Goal: Task Accomplishment & Management: Use online tool/utility

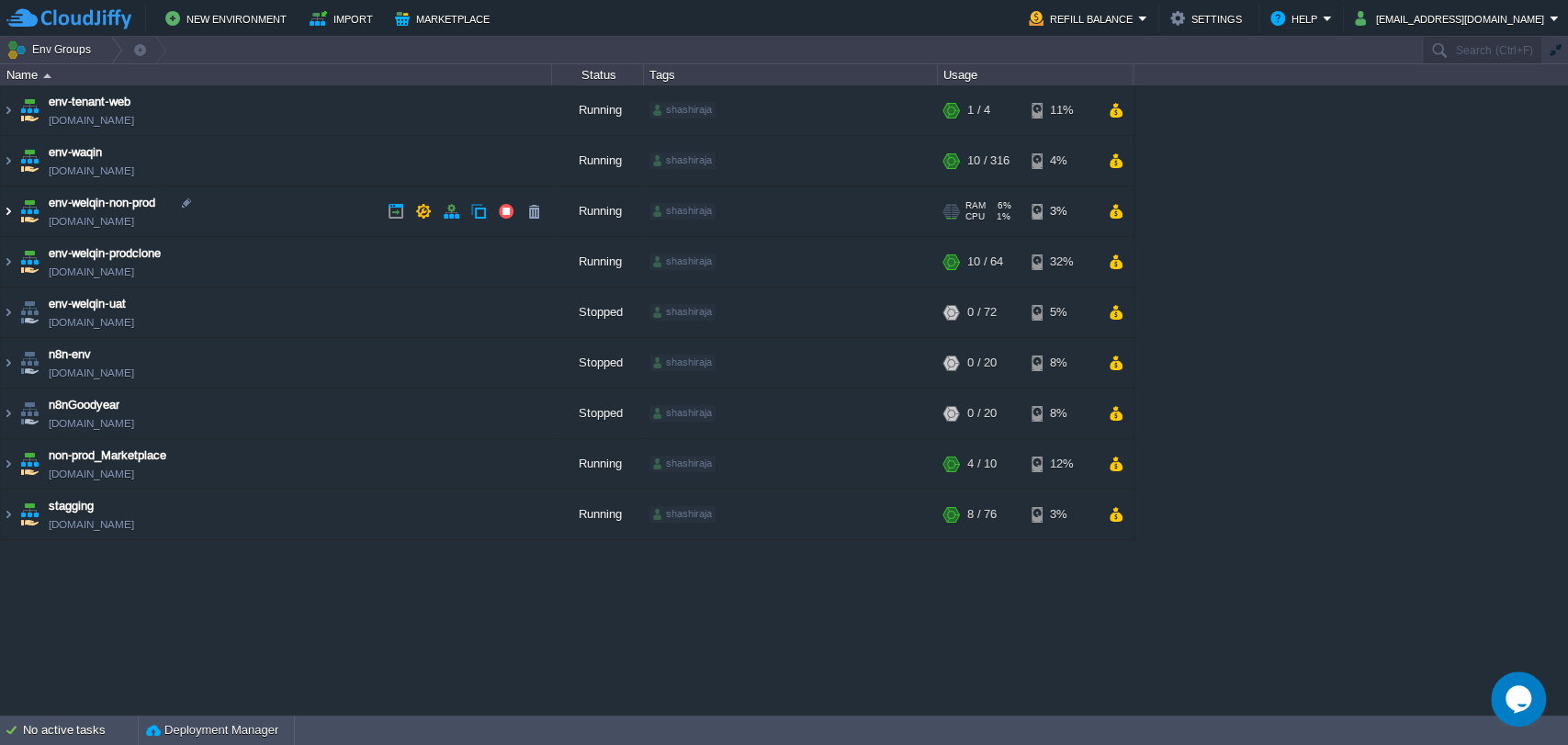
click at [5, 213] on img at bounding box center [8, 211] width 15 height 50
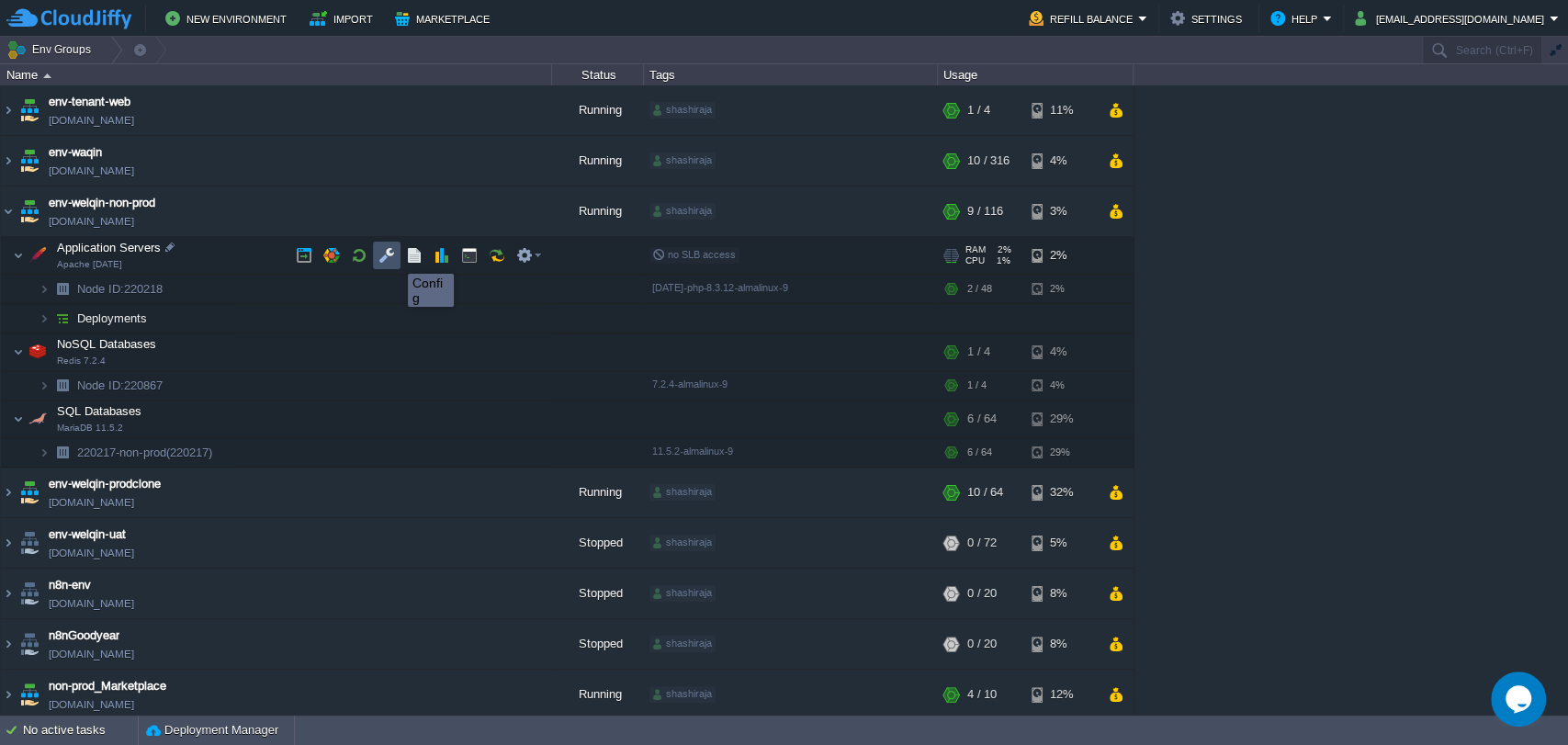
click at [389, 257] on button "button" at bounding box center [387, 256] width 17 height 17
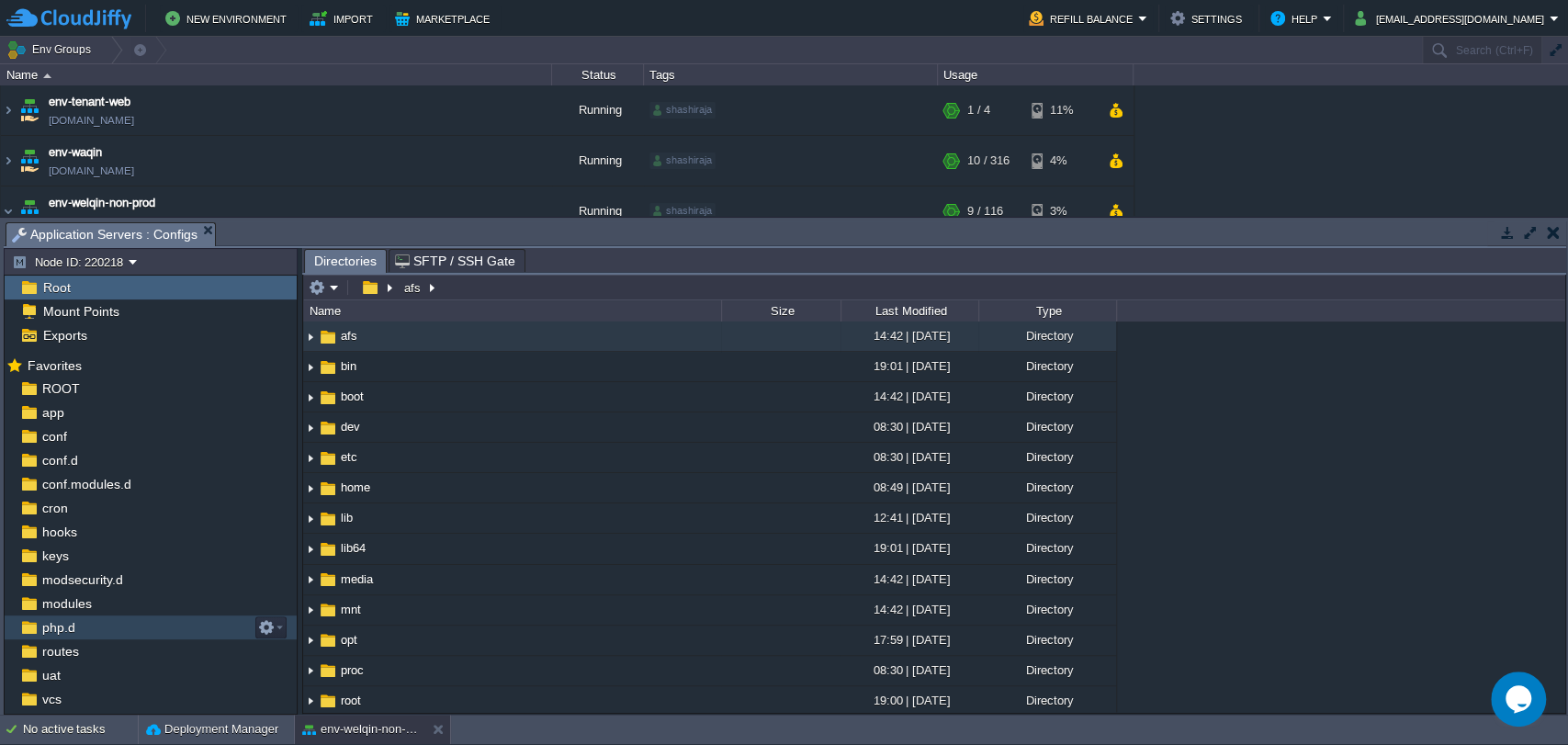
scroll to position [65, 0]
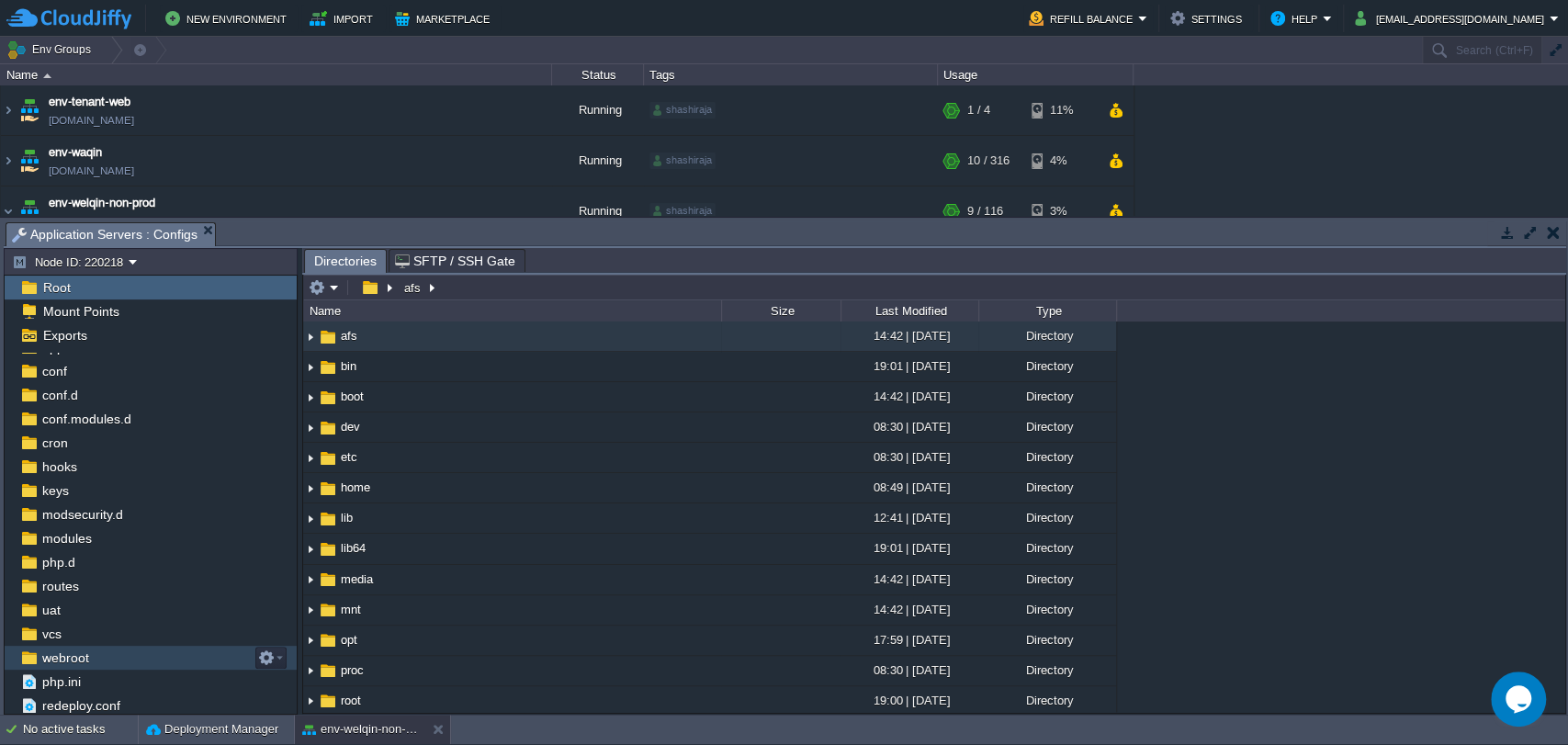
click at [61, 660] on span "webroot" at bounding box center [65, 658] width 53 height 17
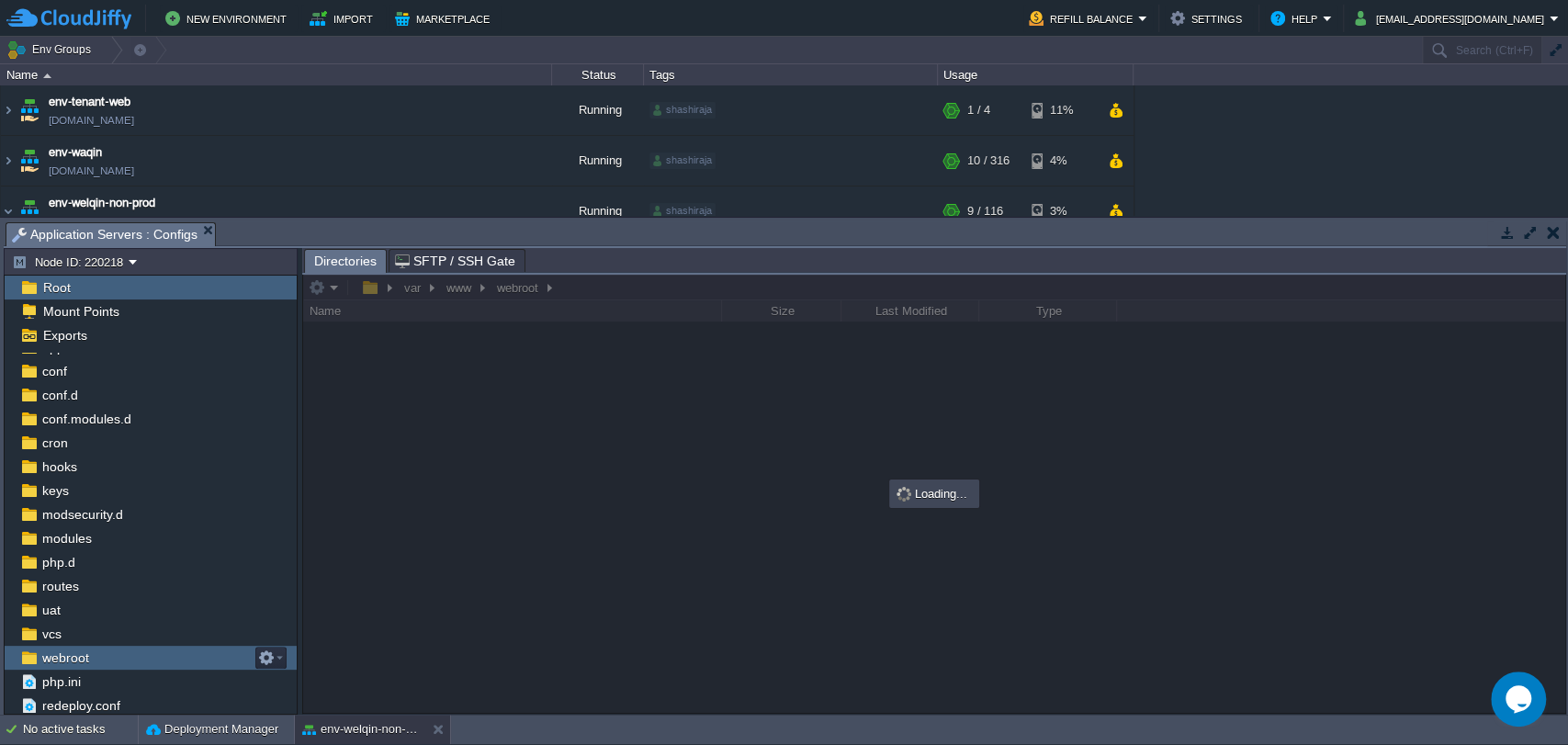
click at [61, 660] on span "webroot" at bounding box center [65, 658] width 53 height 17
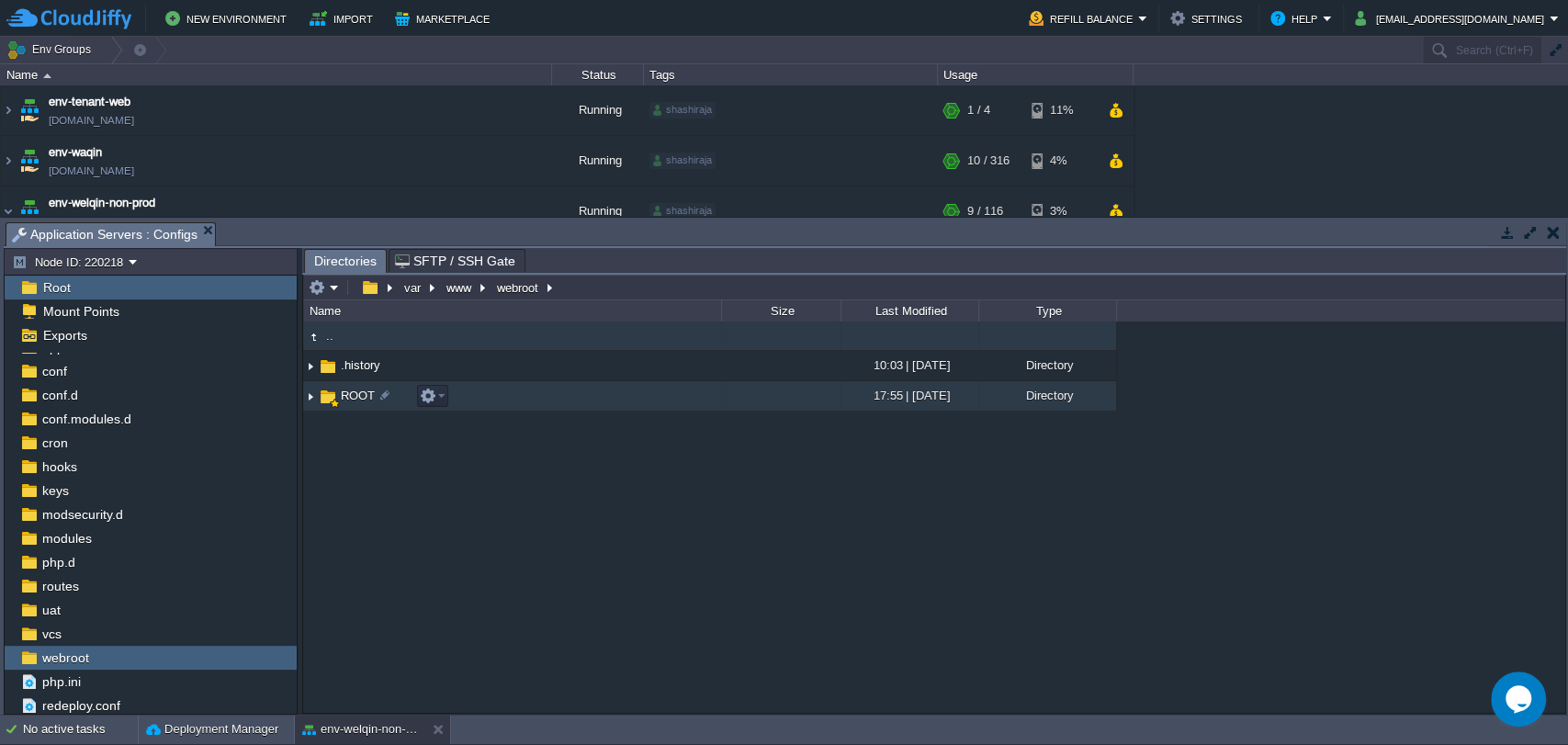
click at [358, 391] on span "ROOT" at bounding box center [358, 396] width 40 height 16
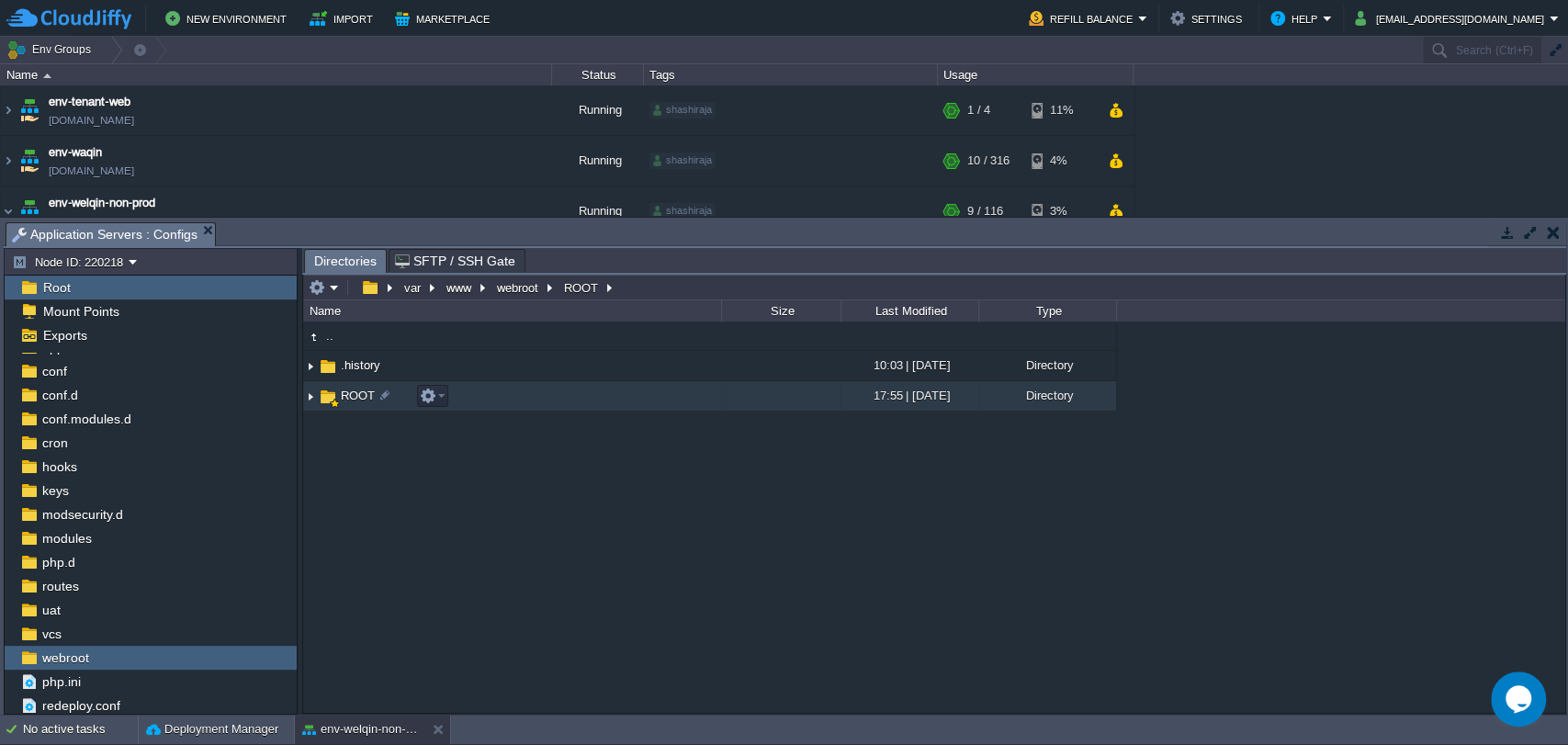
click at [358, 391] on span "ROOT" at bounding box center [358, 396] width 40 height 16
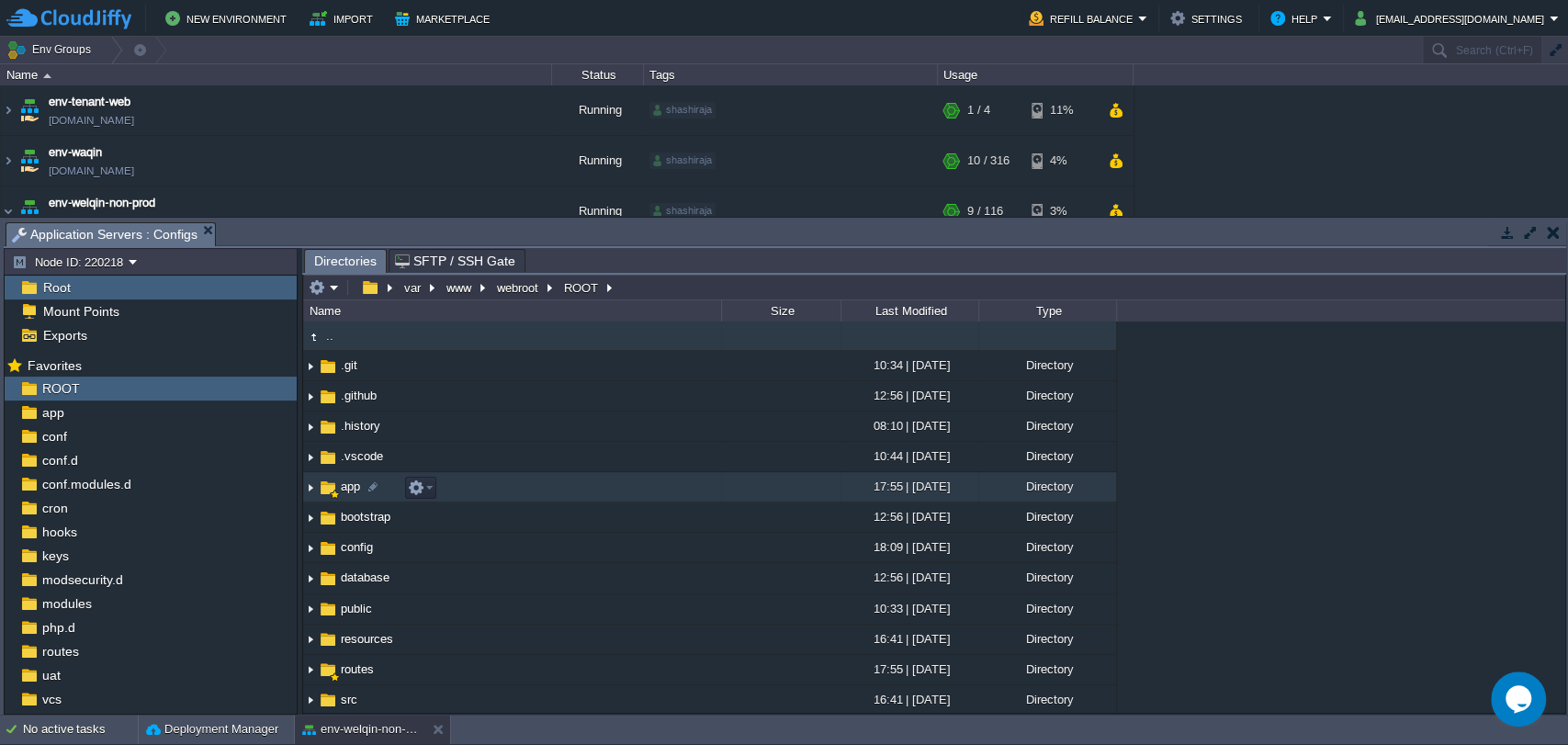
click at [353, 490] on span "app" at bounding box center [350, 486] width 25 height 16
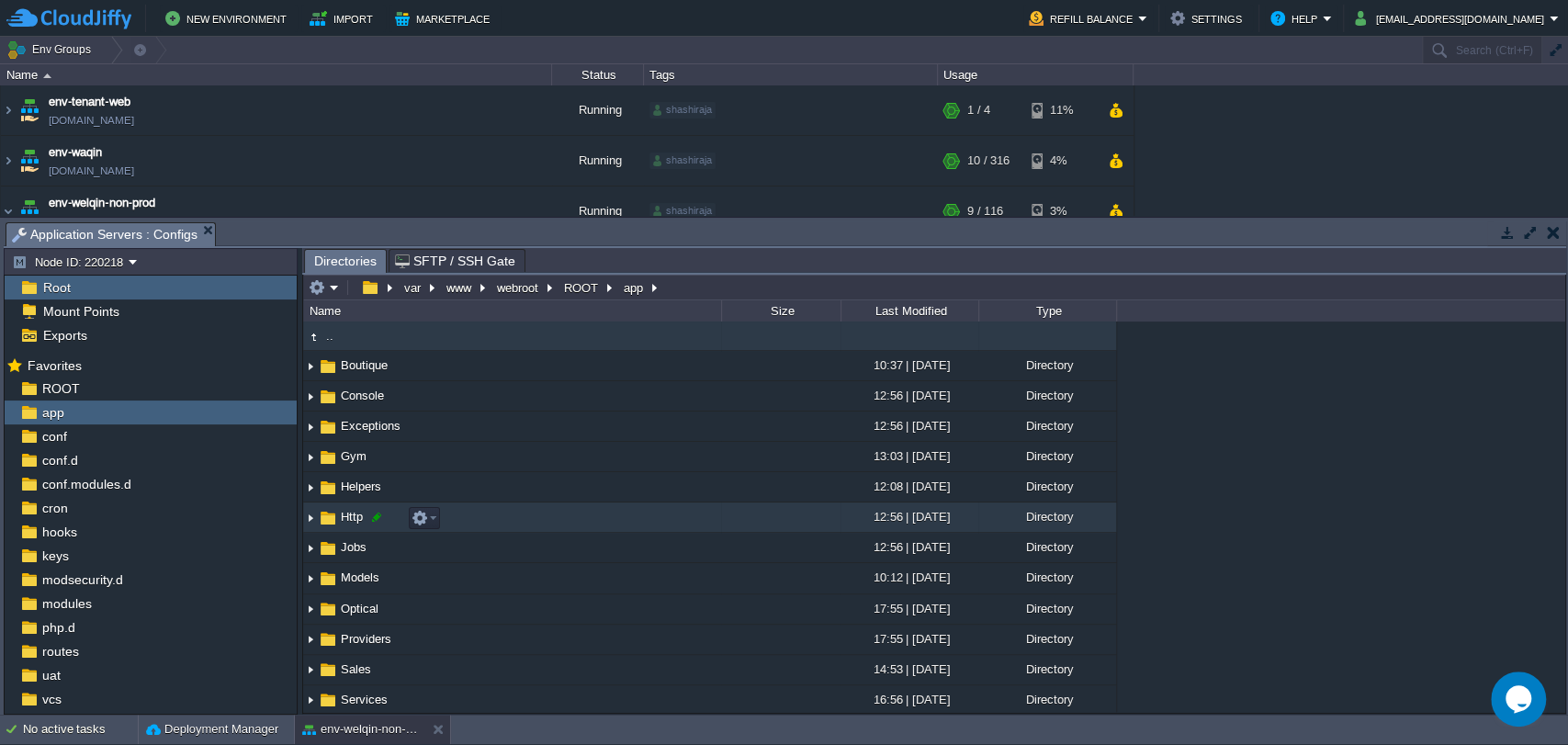
scroll to position [6, 0]
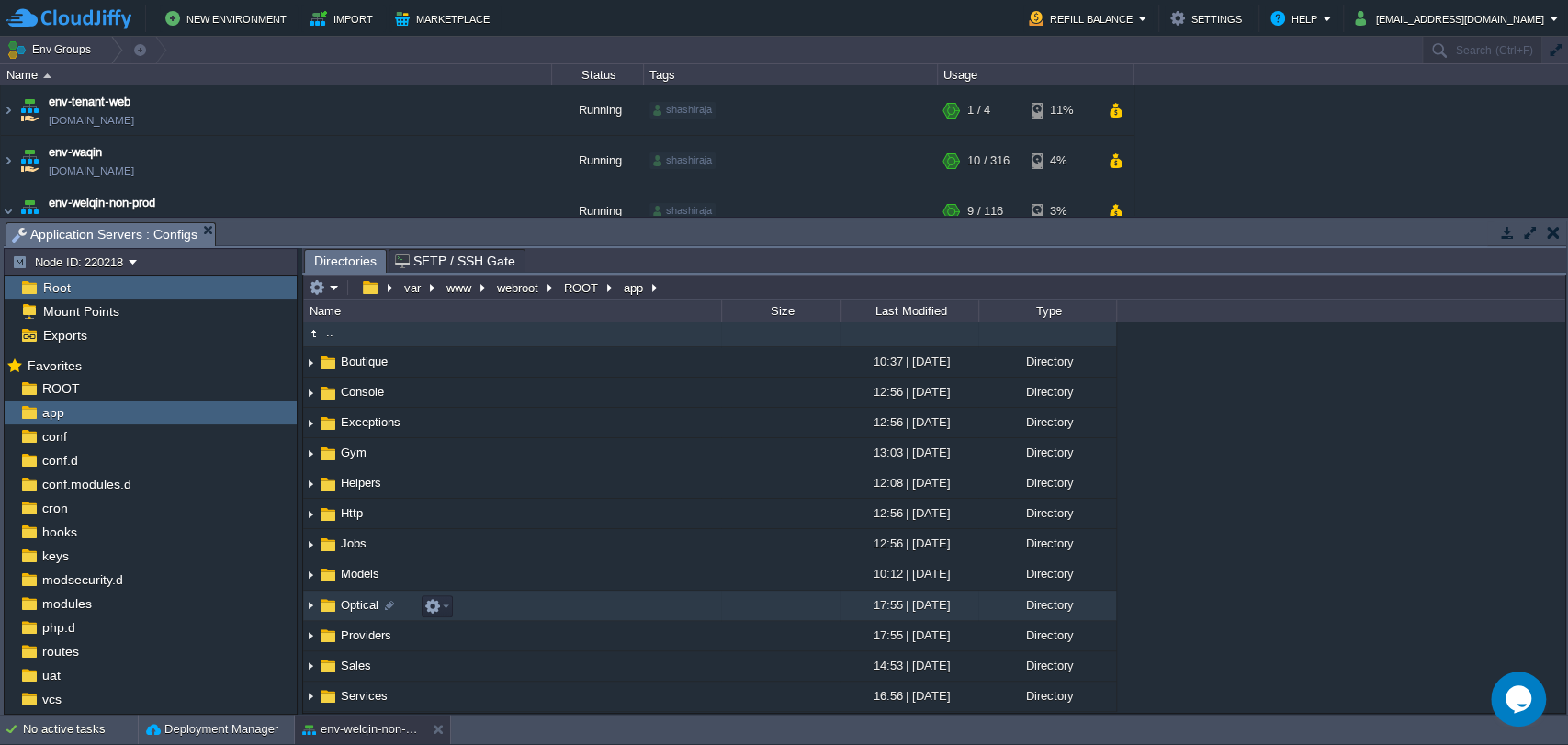
click at [349, 601] on span "Optical" at bounding box center [360, 604] width 43 height 16
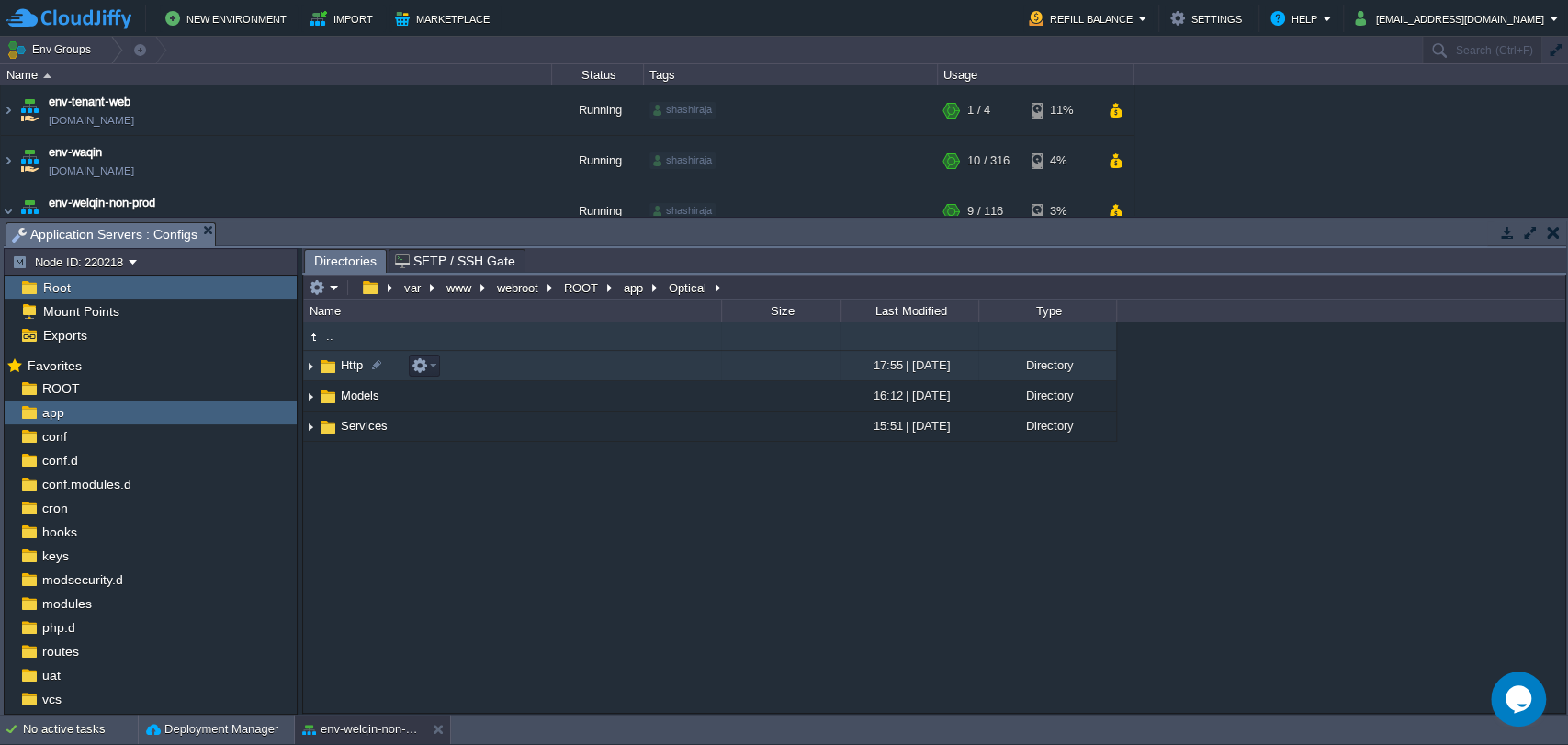
click at [355, 372] on span "Http" at bounding box center [351, 364] width 27 height 16
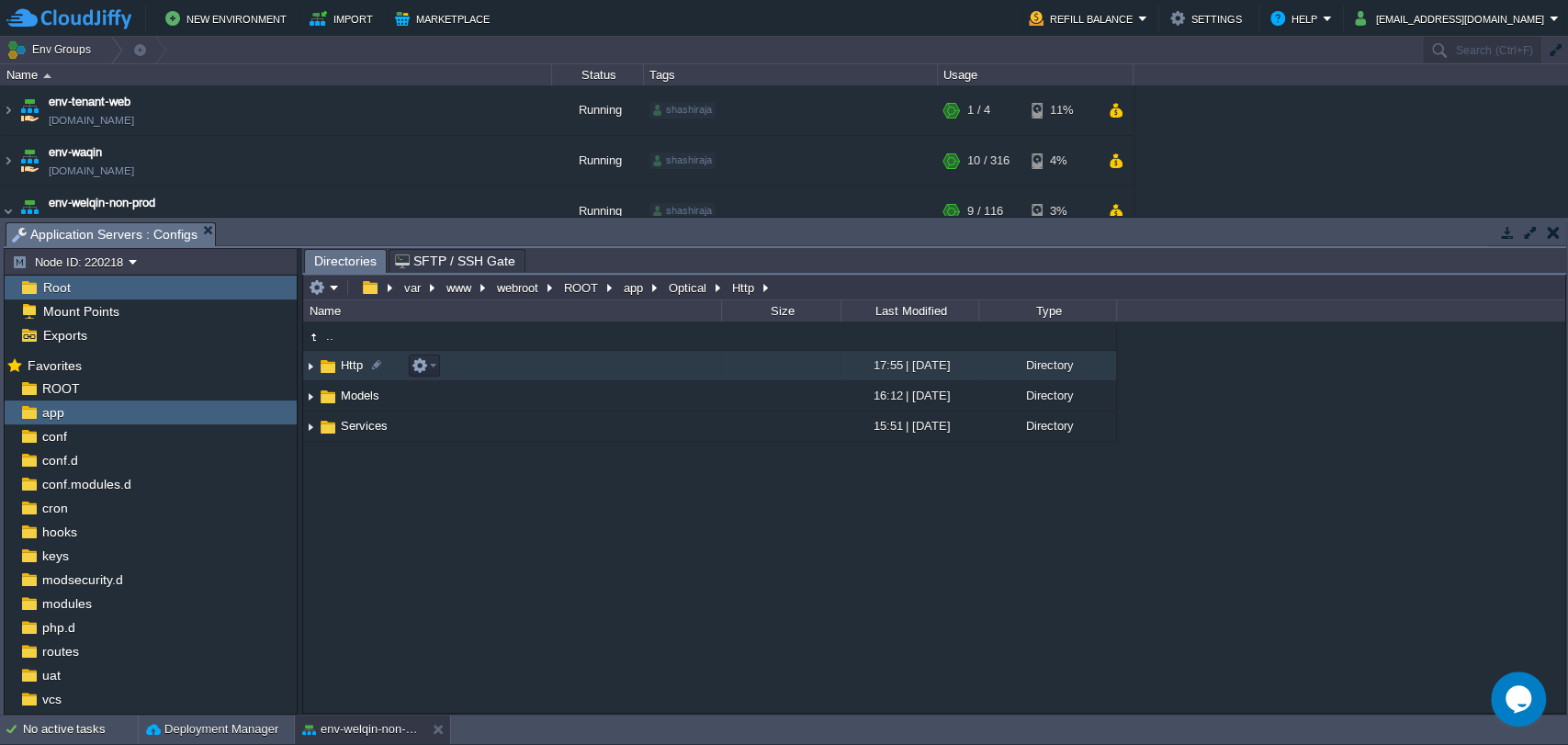
click at [355, 372] on span "Http" at bounding box center [351, 364] width 27 height 16
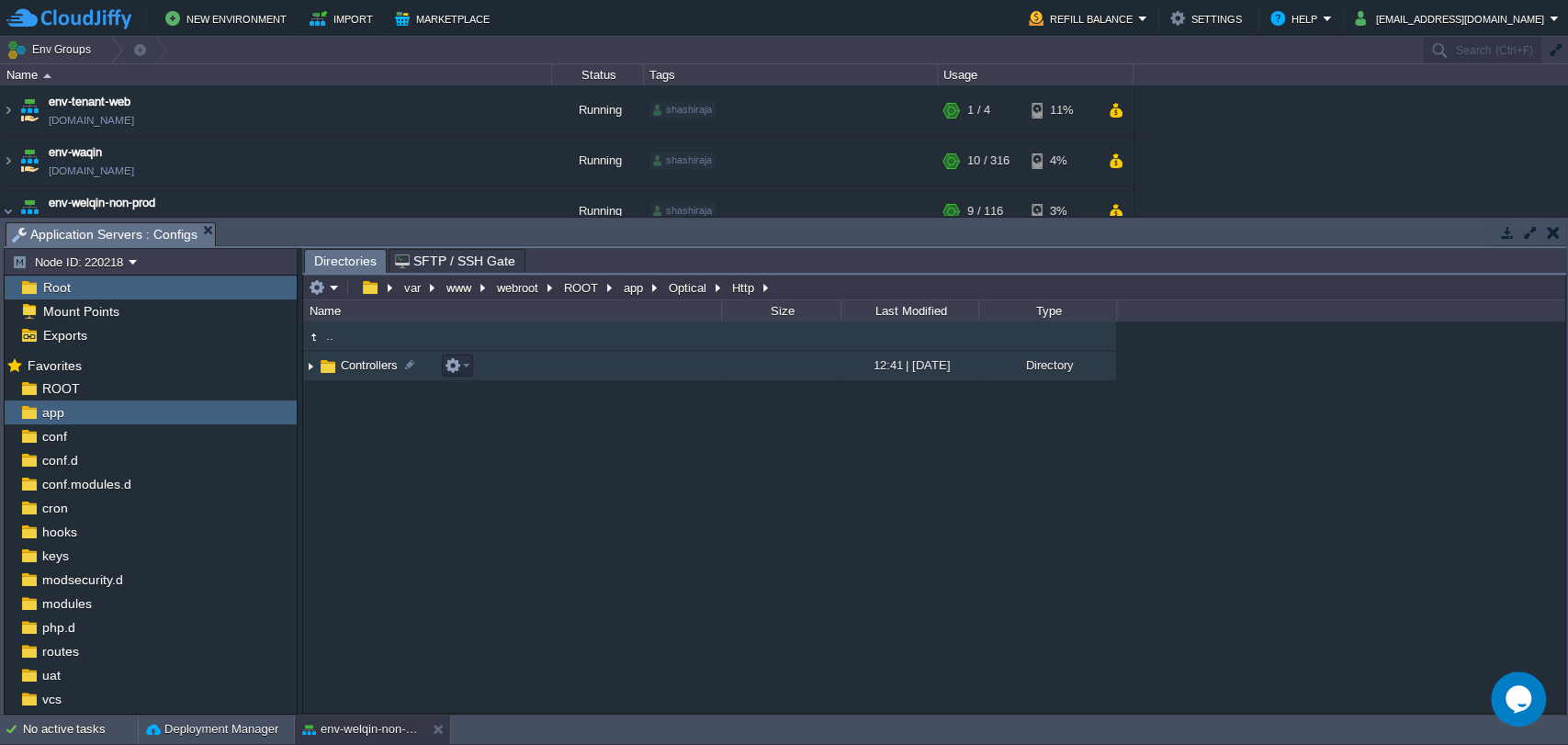
click at [312, 364] on img at bounding box center [311, 366] width 15 height 28
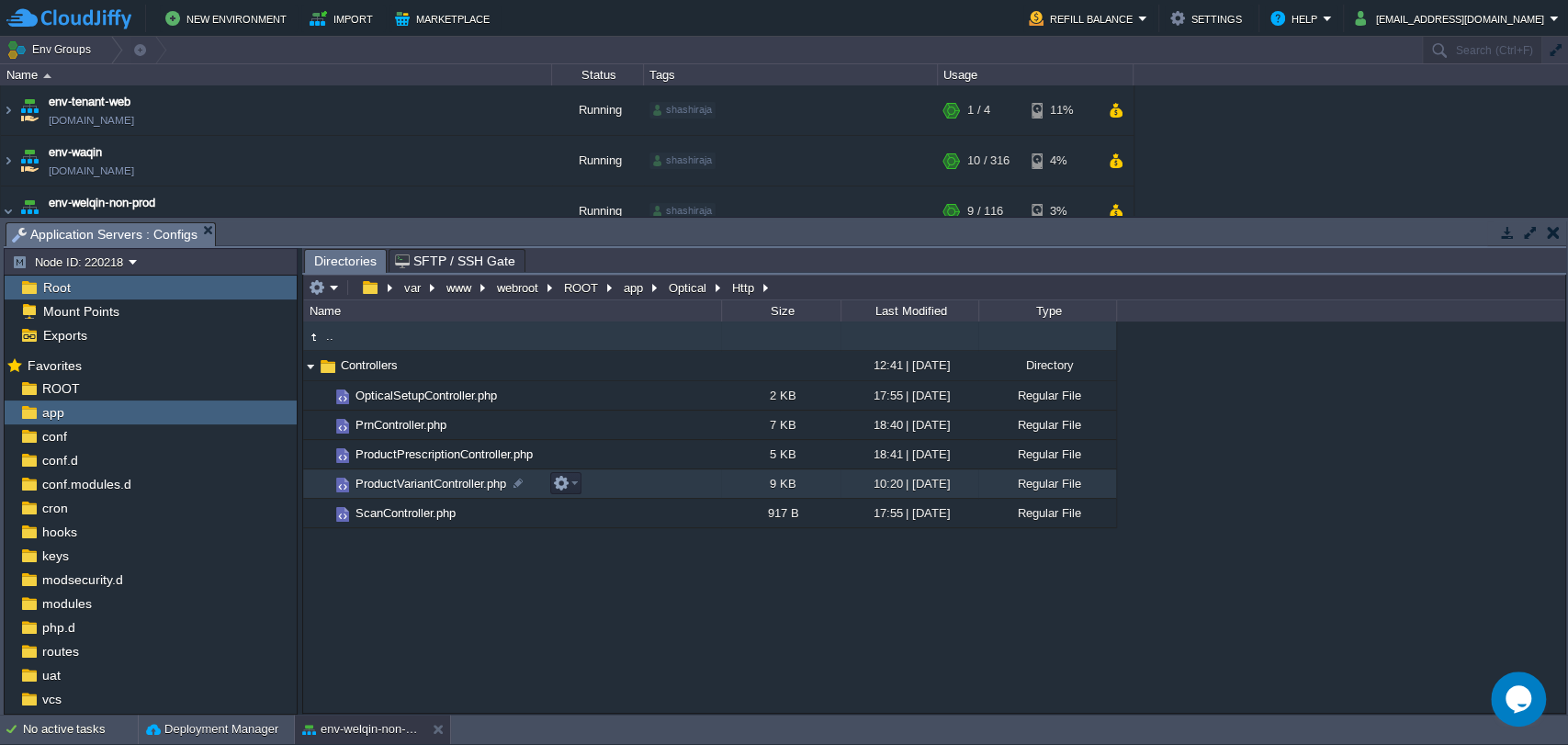
click at [402, 481] on span "ProductVariantController.php" at bounding box center [430, 483] width 156 height 16
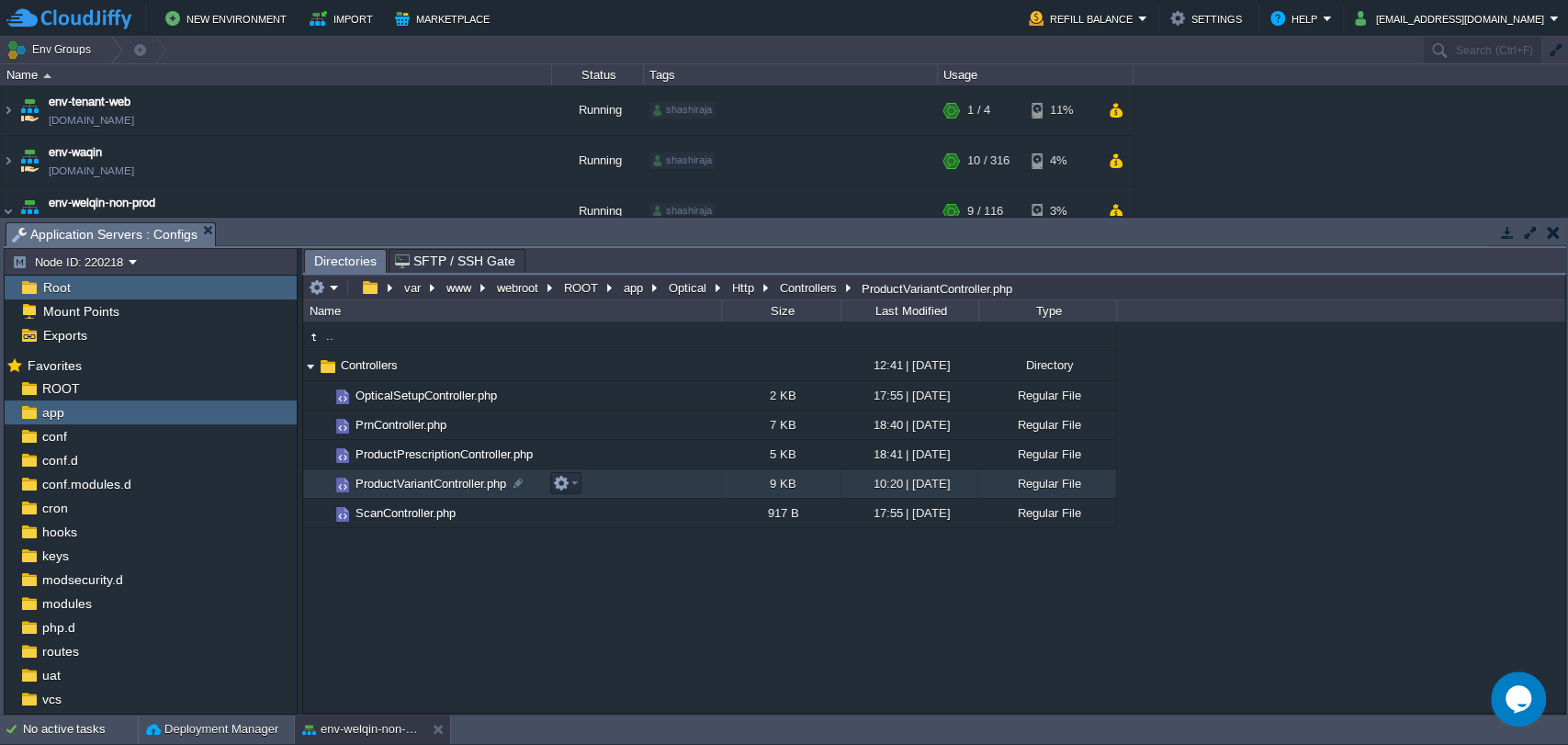
click at [402, 481] on span "ProductVariantController.php" at bounding box center [430, 483] width 156 height 16
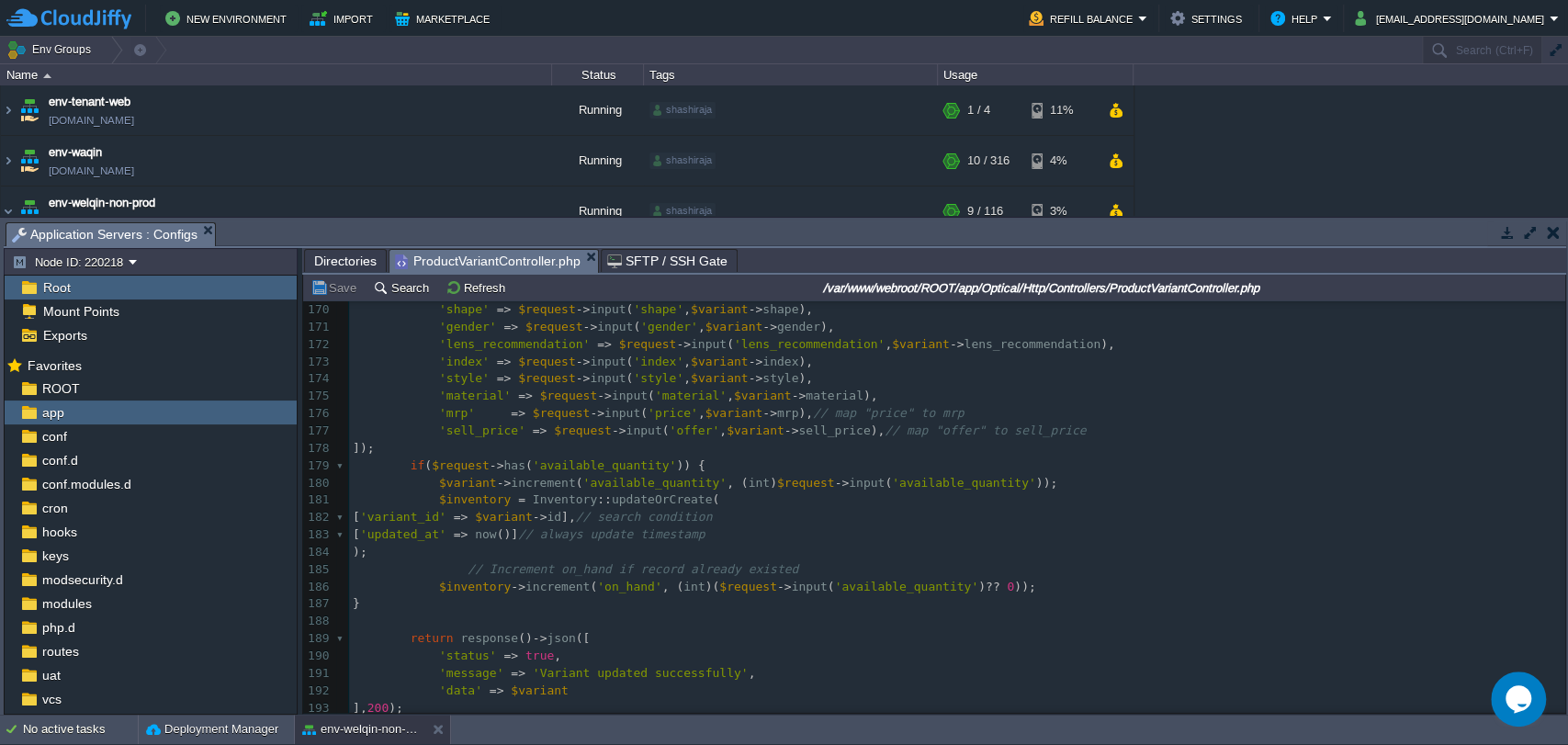
click at [457, 501] on div "217 <?php 153 'material' => 'nullable|string' , 154 'lens_type' => 'nullable|st…" at bounding box center [957, 457] width 1216 height 900
type textarea "$inventory"
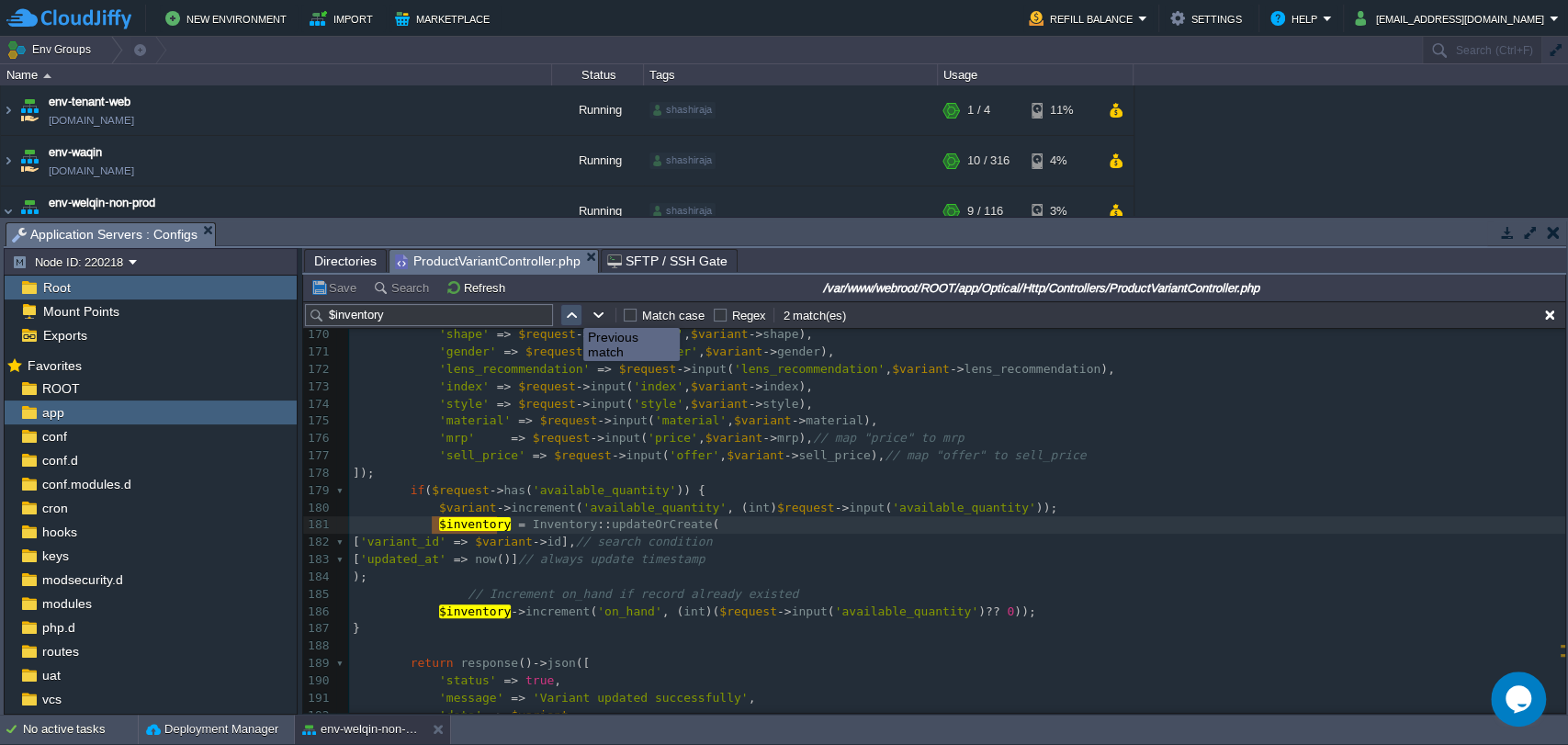
click at [569, 312] on button "button" at bounding box center [571, 315] width 17 height 17
type textarea "inventory"
type input "Inventory"
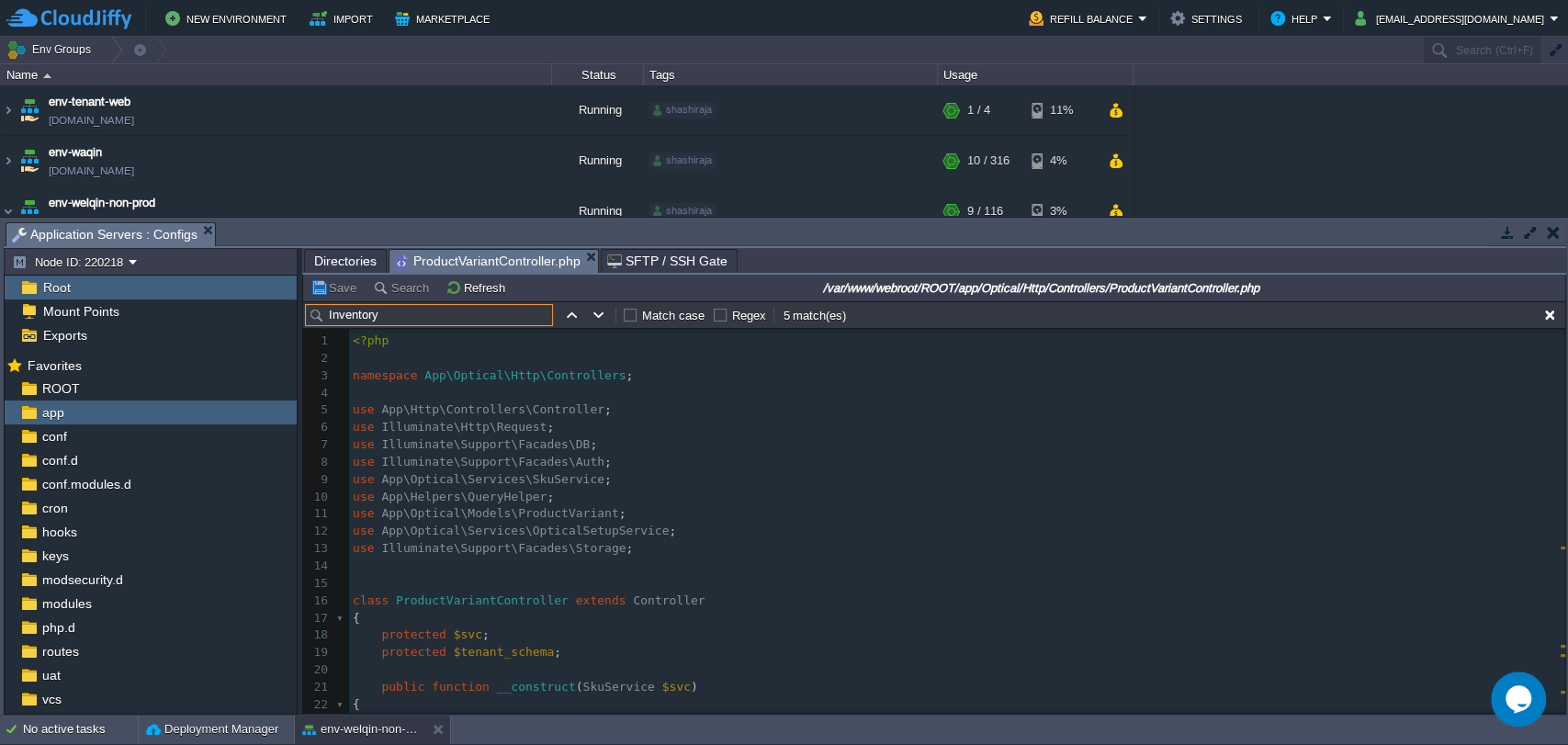
click at [615, 547] on pre "use Illuminate\Support\Facades\Storage ;" at bounding box center [957, 549] width 1216 height 17
click at [1557, 230] on button "button" at bounding box center [1553, 232] width 13 height 17
